Goal: Task Accomplishment & Management: Manage account settings

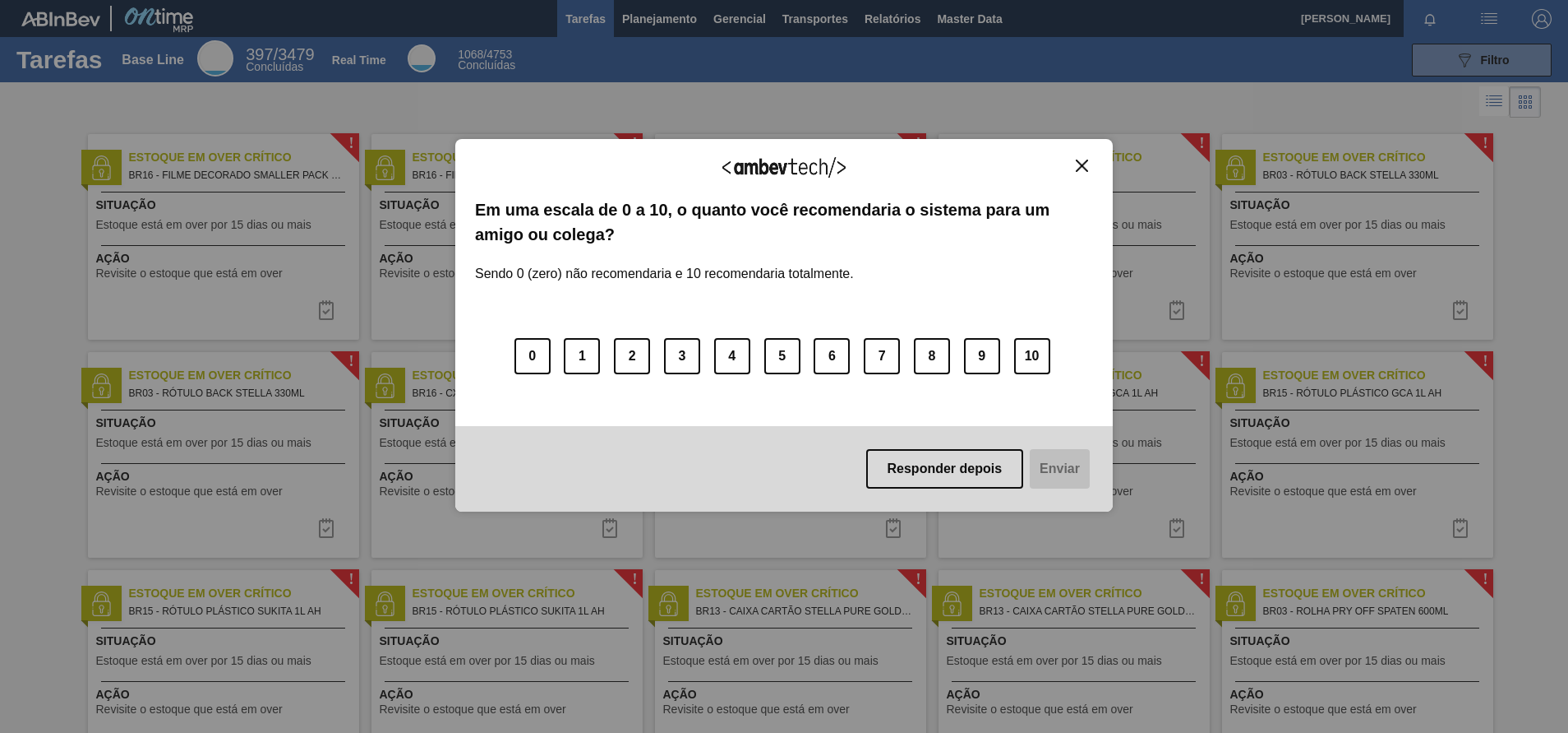
click at [1077, 169] on img "Close" at bounding box center [1082, 166] width 12 height 12
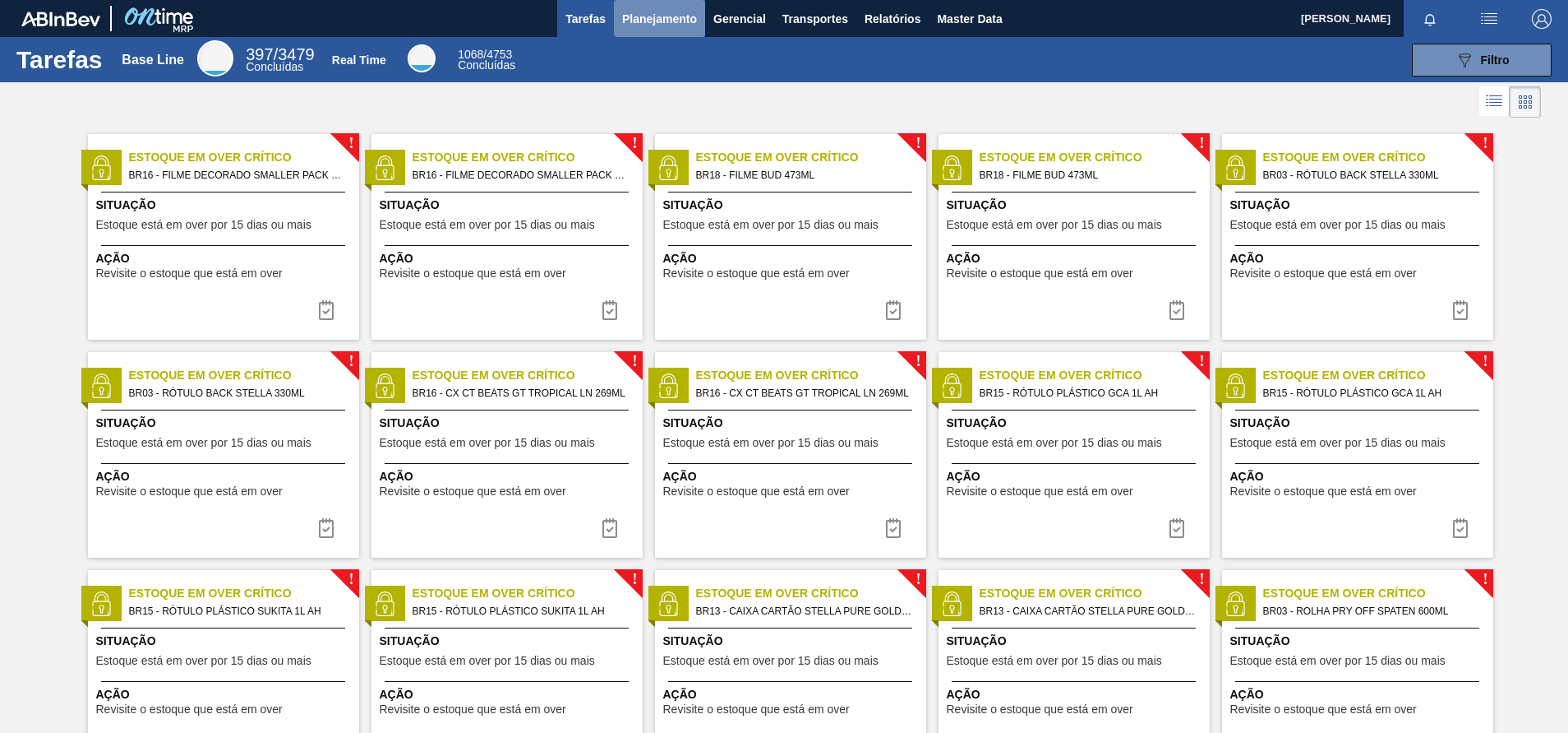
click at [656, 26] on span "Planejamento" at bounding box center [660, 19] width 75 height 20
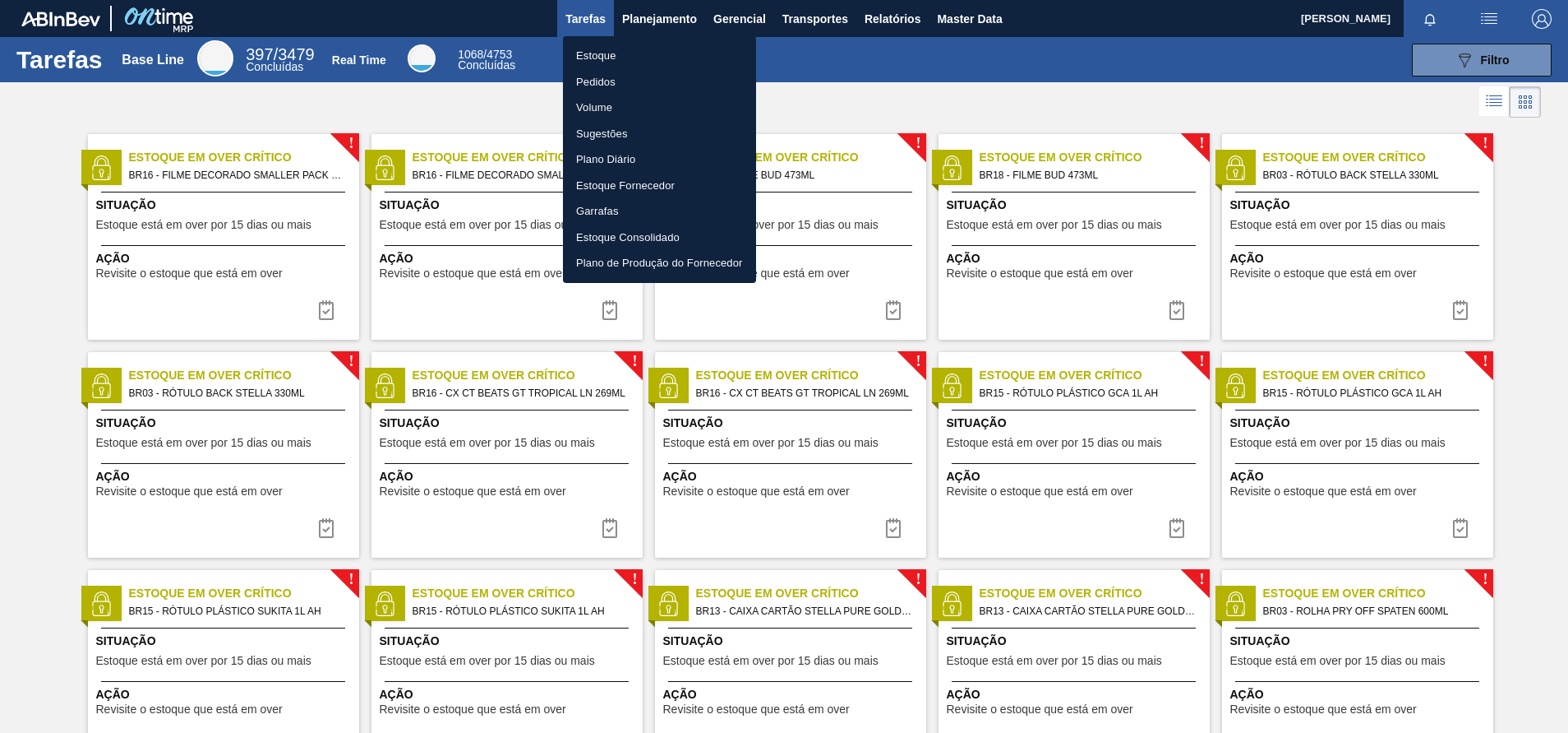
click at [735, 25] on div at bounding box center [784, 366] width 1568 height 733
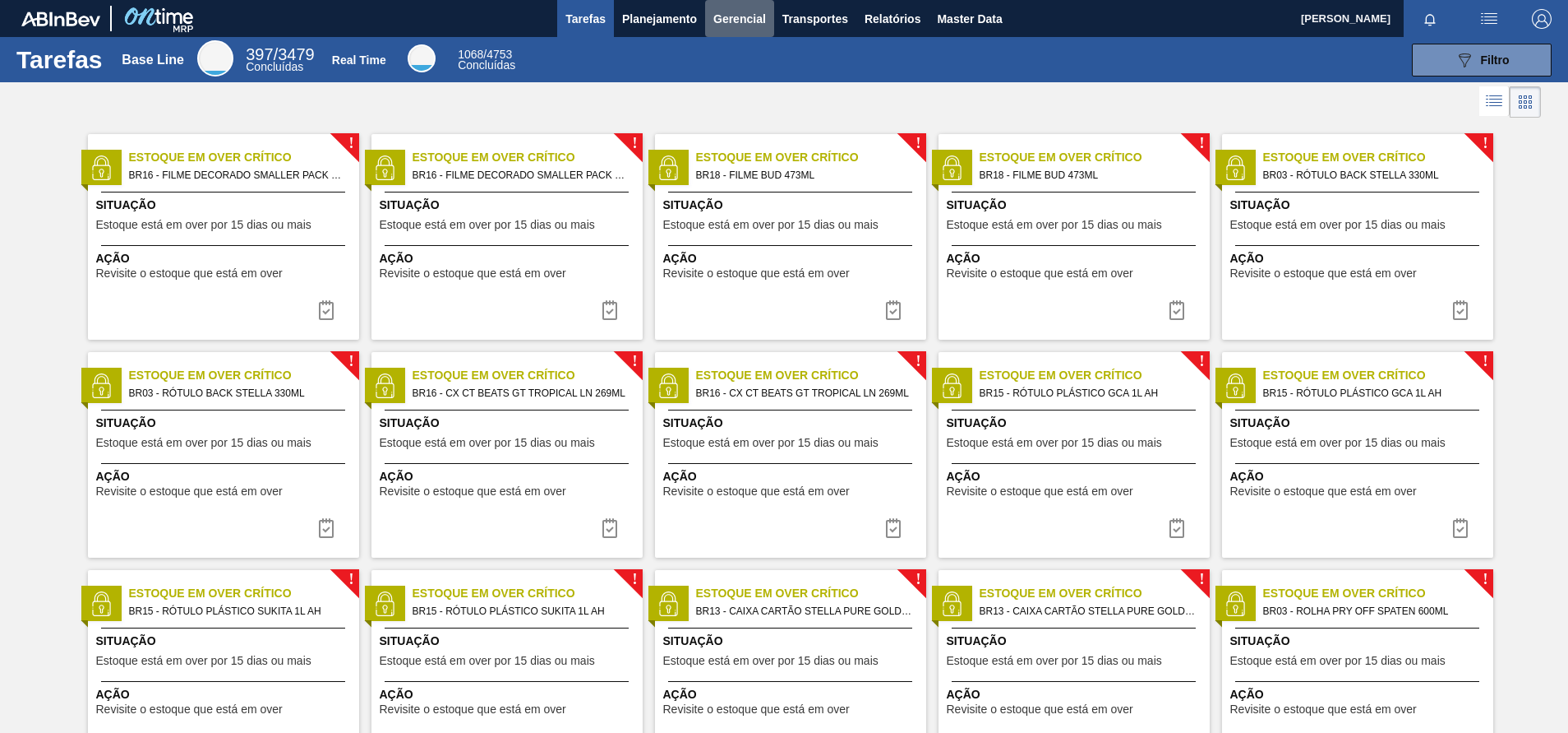
click at [735, 25] on span "Gerencial" at bounding box center [739, 19] width 53 height 20
click at [851, 96] on div at bounding box center [784, 366] width 1568 height 733
click at [682, 9] on span "Planejamento" at bounding box center [660, 19] width 75 height 20
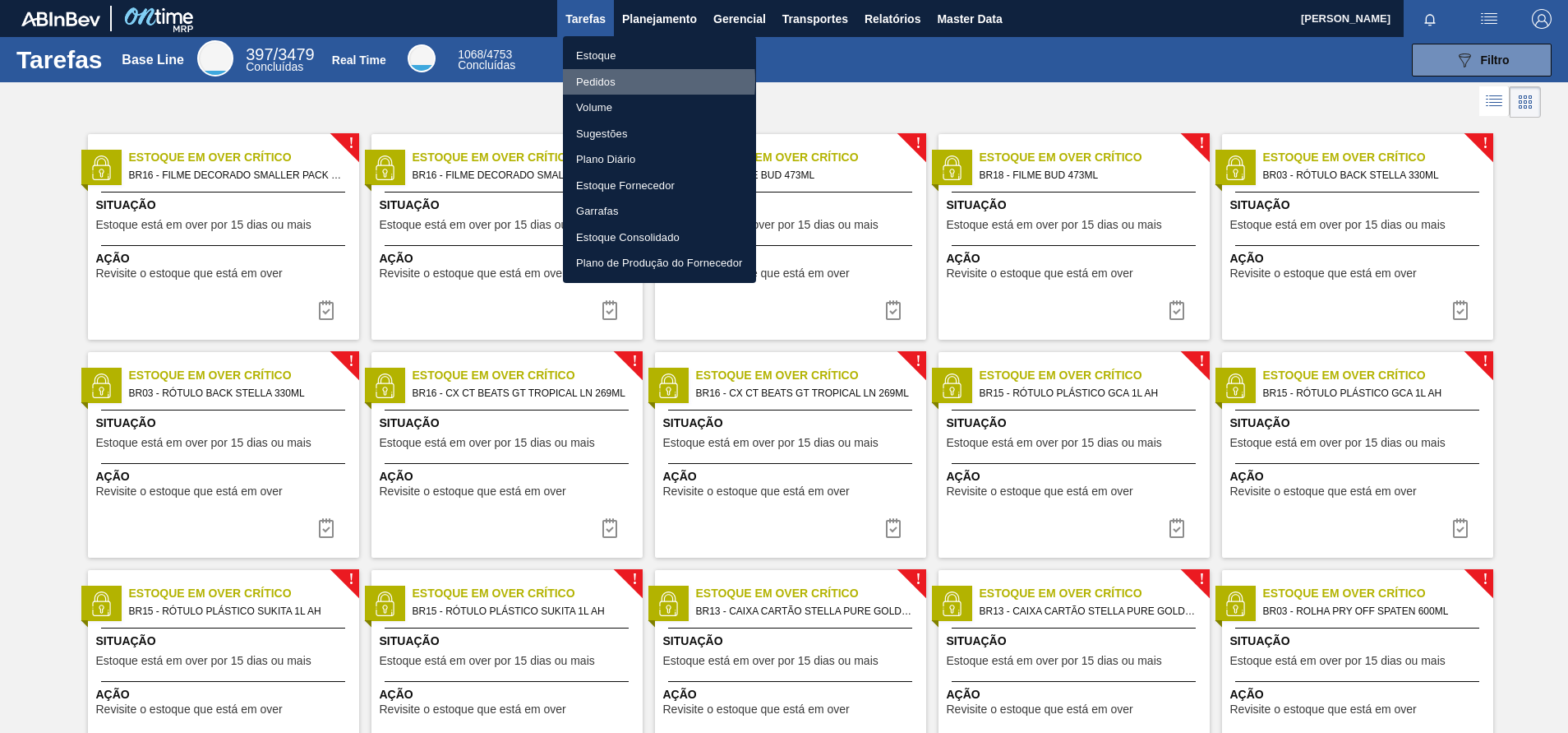
click at [594, 80] on li "Pedidos" at bounding box center [660, 81] width 193 height 26
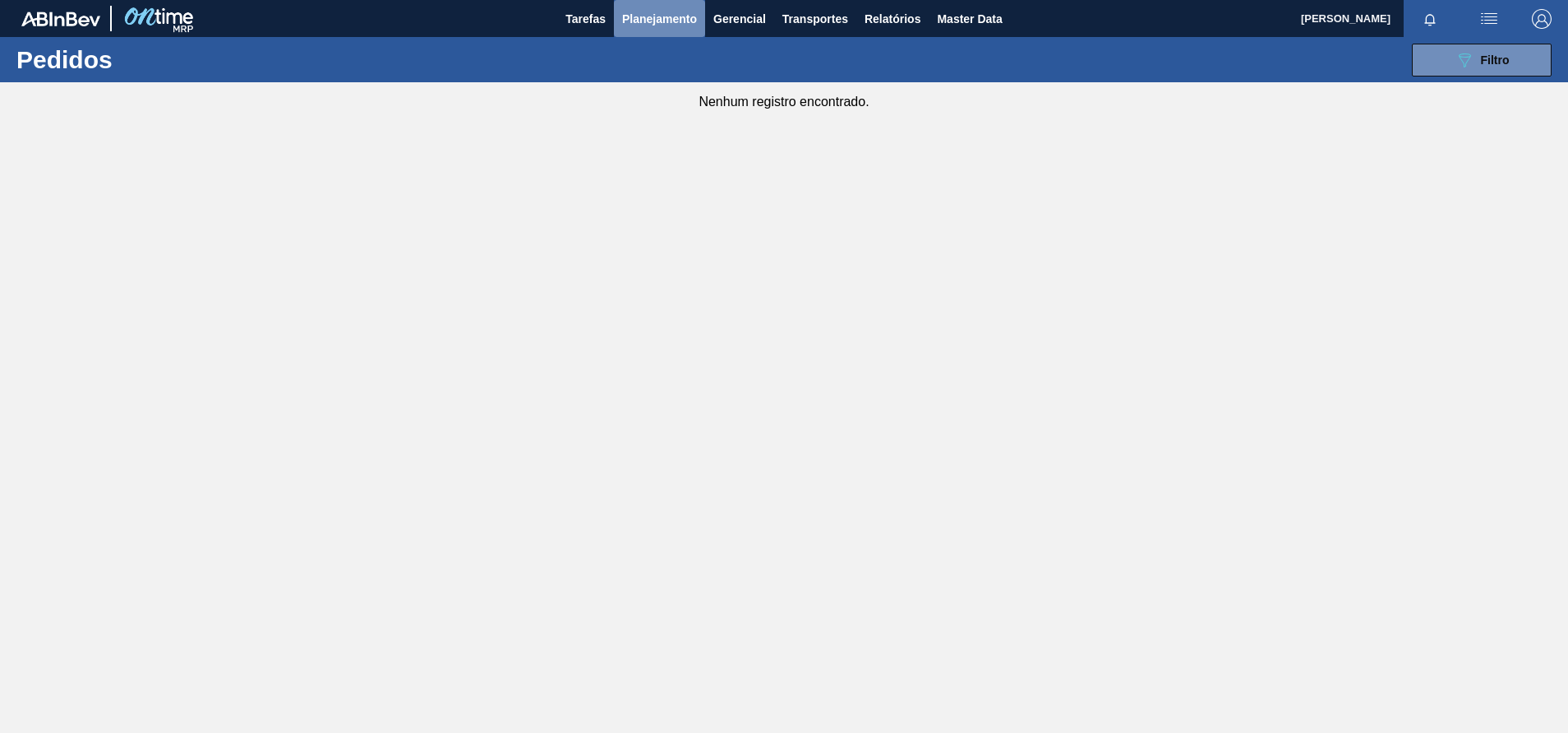
click at [693, 24] on span "Planejamento" at bounding box center [660, 19] width 75 height 20
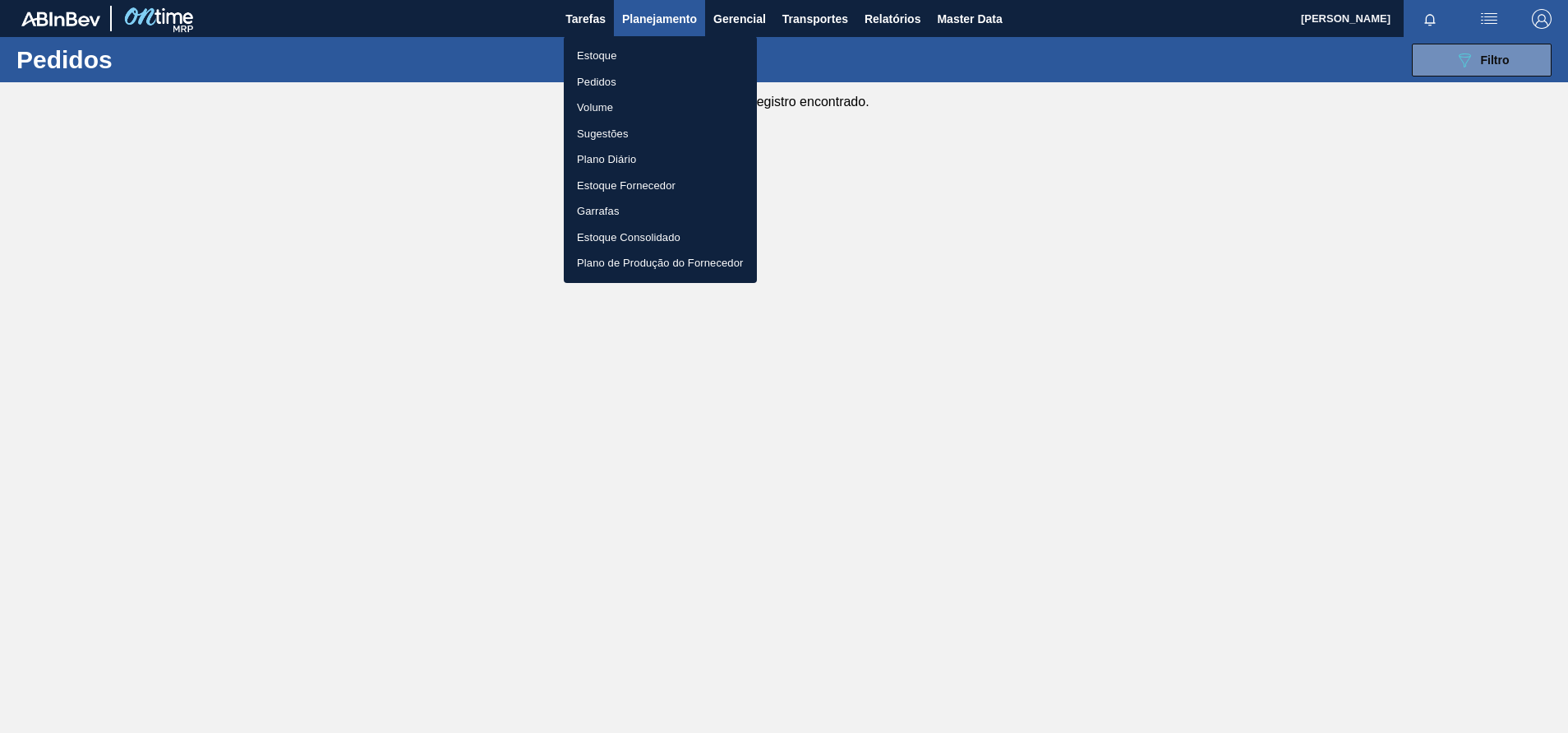
click at [1448, 73] on div at bounding box center [784, 366] width 1568 height 733
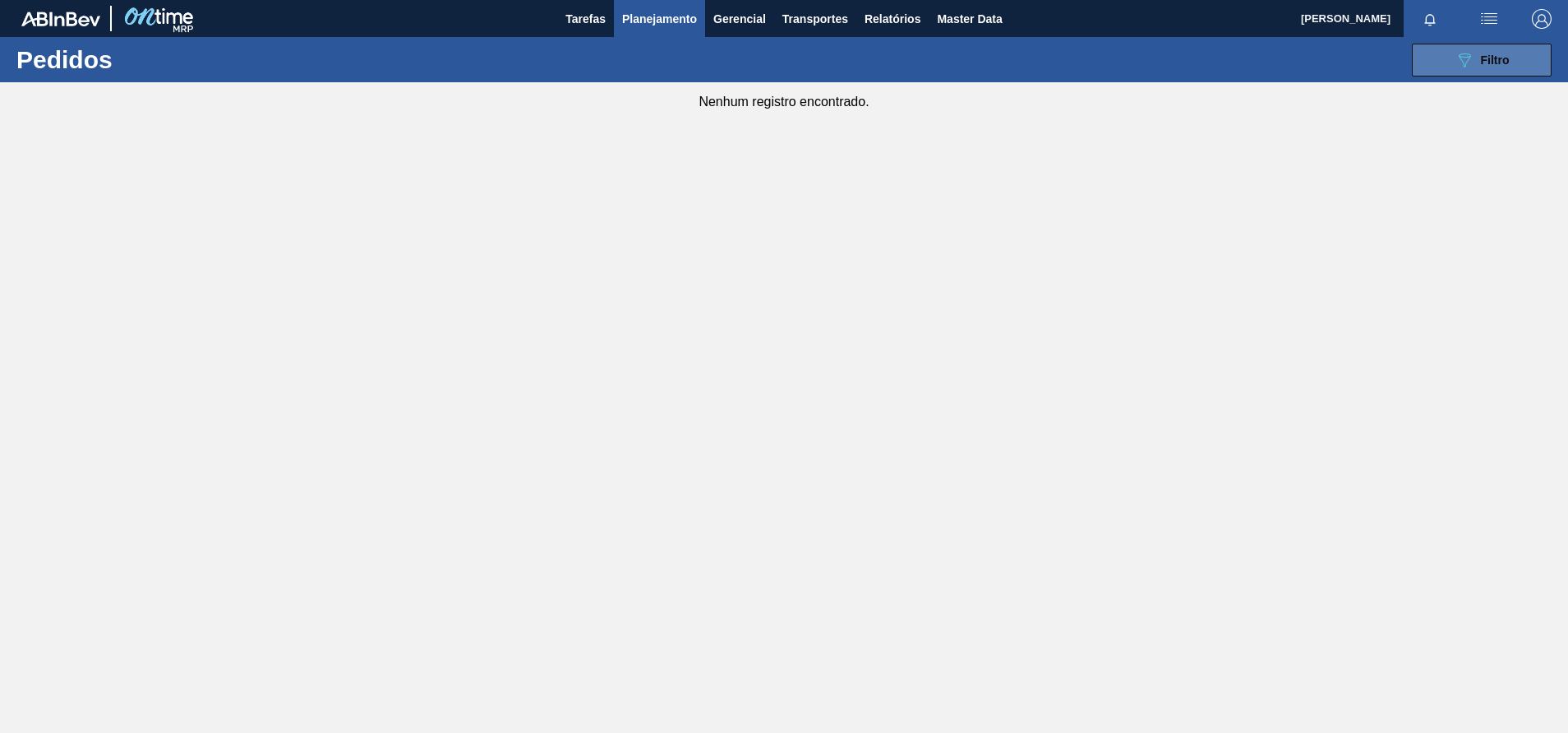
click at [1458, 69] on icon "089F7B8B-B2A5-4AFE-B5C0-19BA573D28AC" at bounding box center [1464, 60] width 20 height 20
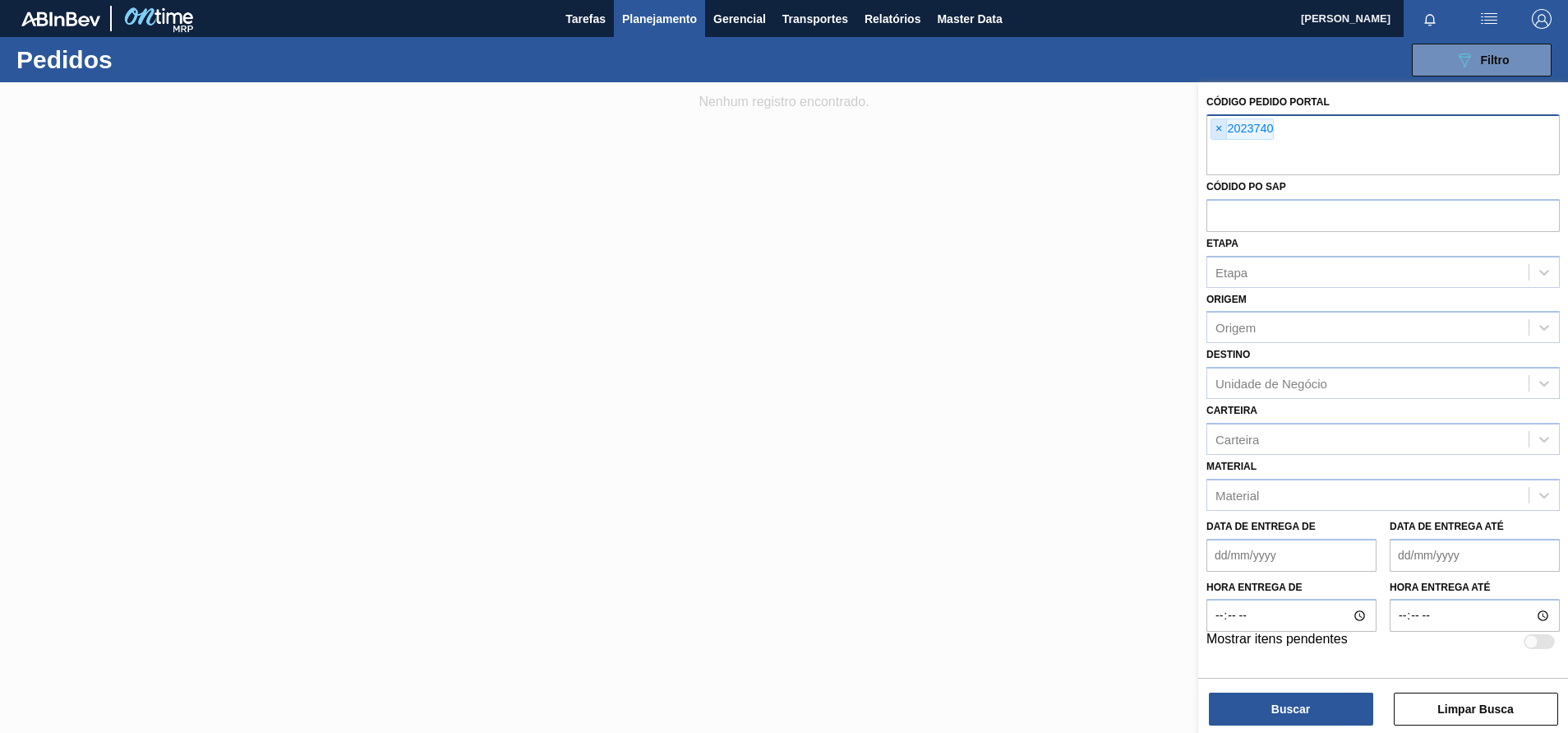
click at [1217, 129] on span "×" at bounding box center [1218, 129] width 15 height 20
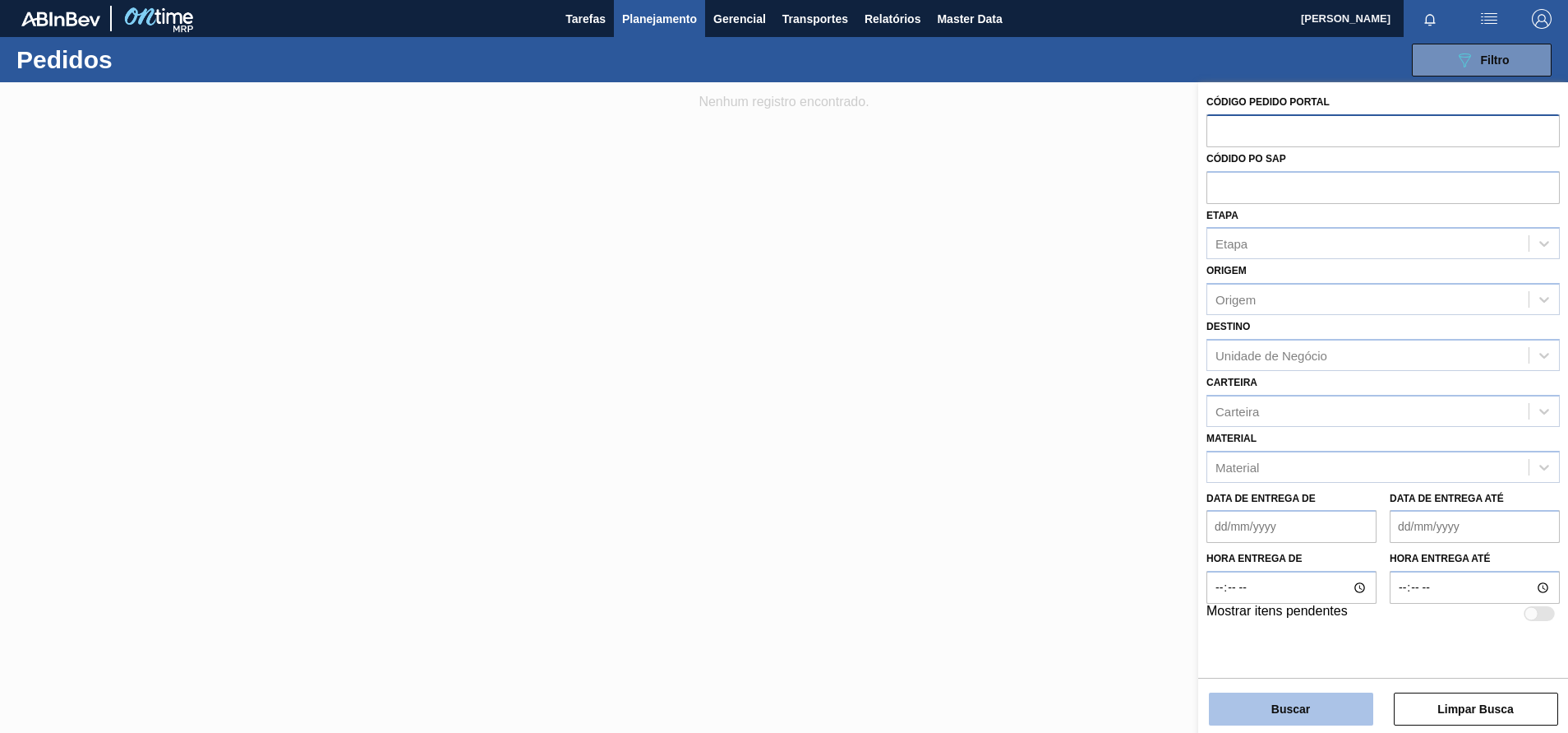
click at [1246, 706] on button "Buscar" at bounding box center [1291, 708] width 164 height 33
